Goal: Task Accomplishment & Management: Manage account settings

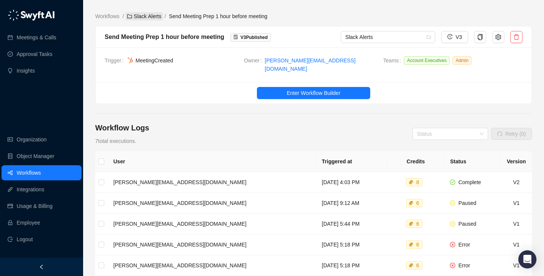
click at [152, 20] on link "Slack Alerts" at bounding box center [143, 16] width 37 height 8
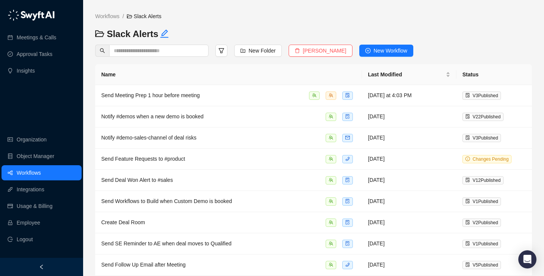
click at [123, 21] on div "Workflows / Slack Alerts" at bounding box center [168, 20] width 153 height 16
click at [110, 13] on link "Workflows" at bounding box center [107, 16] width 27 height 8
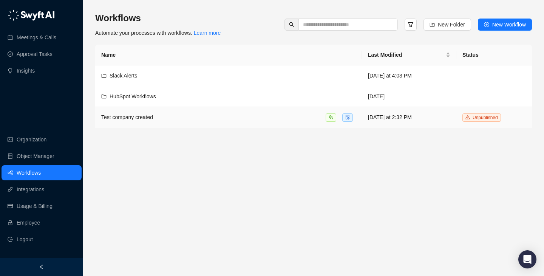
click at [340, 116] on div at bounding box center [340, 117] width 30 height 9
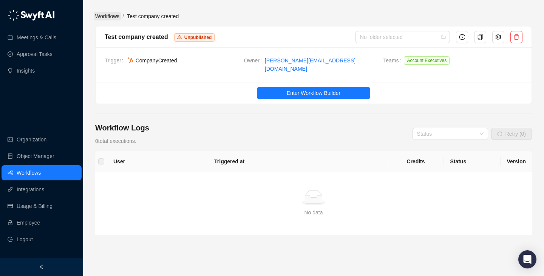
click at [112, 14] on link "Workflows" at bounding box center [107, 16] width 27 height 8
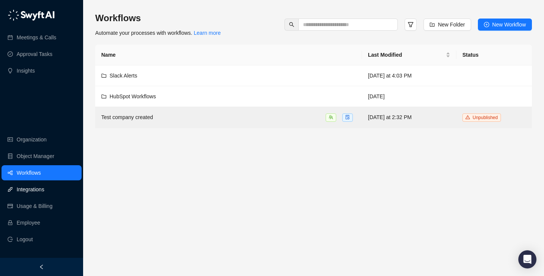
click at [44, 196] on link "Integrations" at bounding box center [31, 189] width 28 height 15
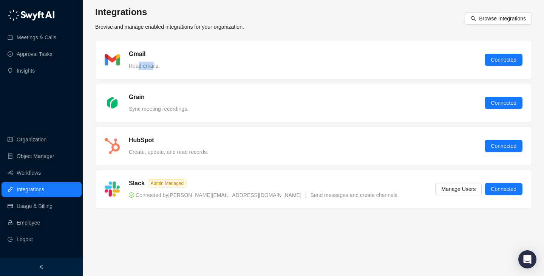
drag, startPoint x: 152, startPoint y: 64, endPoint x: 135, endPoint y: 64, distance: 17.0
click at [136, 64] on span "Read emails." at bounding box center [144, 66] width 31 height 6
click at [135, 64] on span "Read emails." at bounding box center [144, 66] width 31 height 6
drag, startPoint x: 135, startPoint y: 64, endPoint x: 147, endPoint y: 64, distance: 12.1
click at [147, 64] on span "Read emails." at bounding box center [144, 66] width 31 height 6
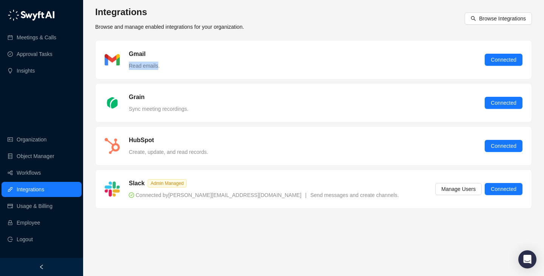
click at [147, 64] on span "Read emails." at bounding box center [144, 66] width 31 height 6
click at [498, 18] on span "Browse Integrations" at bounding box center [502, 18] width 47 height 8
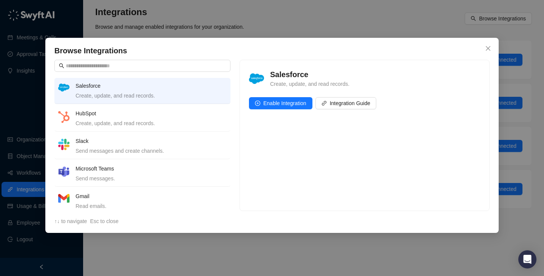
click at [307, 17] on div "Browse Integrations Salesforce Create, update, and read records. HubSpot Create…" at bounding box center [272, 138] width 544 height 276
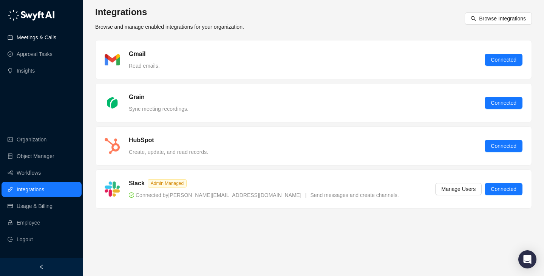
click at [30, 34] on link "Meetings & Calls" at bounding box center [37, 37] width 40 height 15
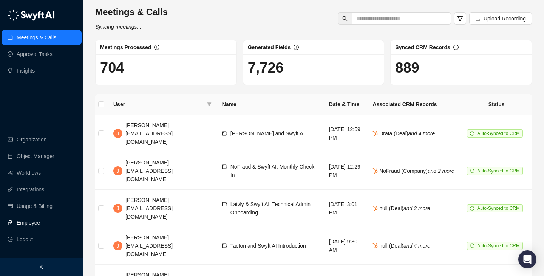
click at [40, 226] on link "Employee" at bounding box center [28, 222] width 23 height 15
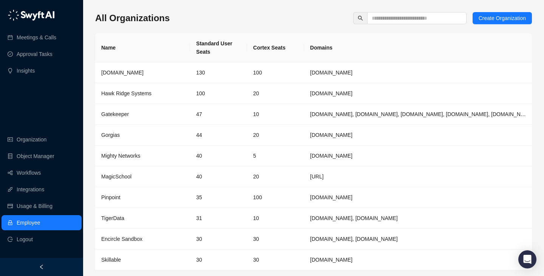
click at [388, 24] on div "All Organizations Create Organization Name Standard User Seats Cortex Seats Dom…" at bounding box center [313, 153] width 436 height 282
click at [394, 21] on input "text" at bounding box center [413, 18] width 84 height 8
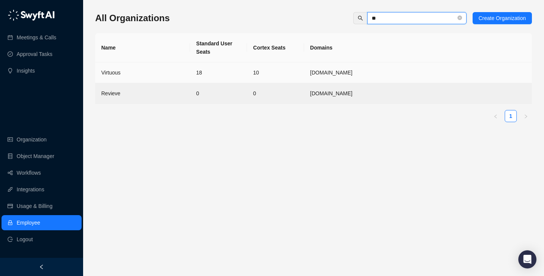
type input "**"
click at [186, 75] on td "Virtuous" at bounding box center [142, 72] width 95 height 21
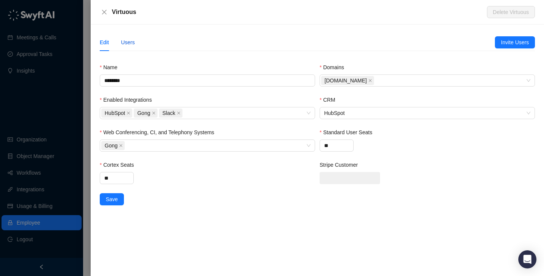
click at [132, 42] on div "Users" at bounding box center [128, 42] width 14 height 8
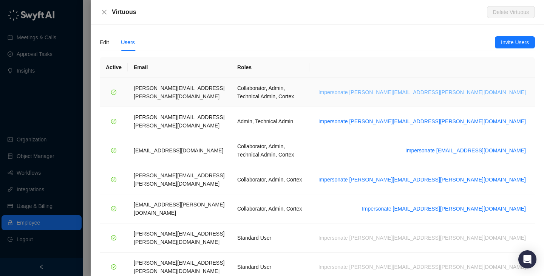
click at [490, 88] on span "Impersonate [PERSON_NAME][EMAIL_ADDRESS][PERSON_NAME][DOMAIN_NAME]" at bounding box center [421, 92] width 207 height 8
